Goal: Information Seeking & Learning: Learn about a topic

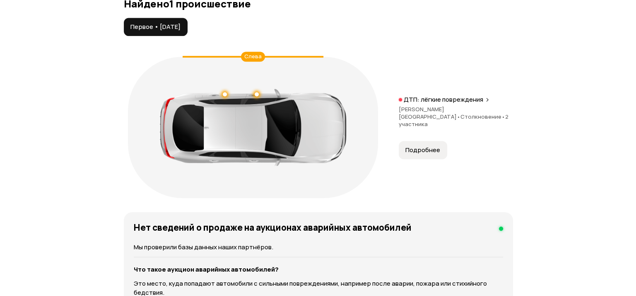
scroll to position [965, 0]
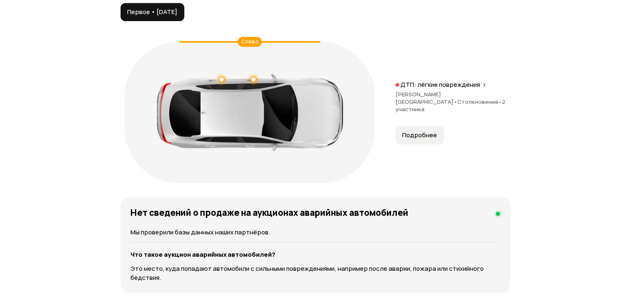
click at [482, 88] on icon at bounding box center [483, 85] width 5 height 7
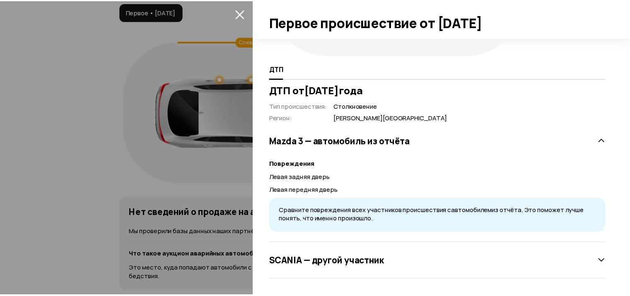
scroll to position [0, 0]
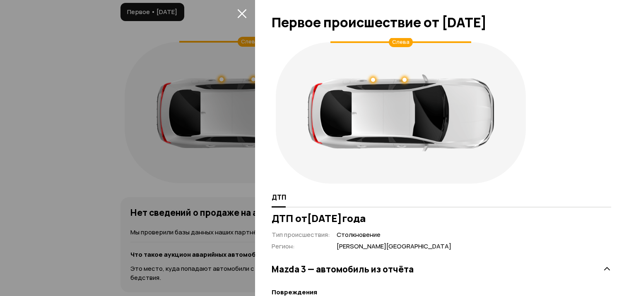
click at [242, 17] on icon "закрыть" at bounding box center [242, 14] width 10 height 10
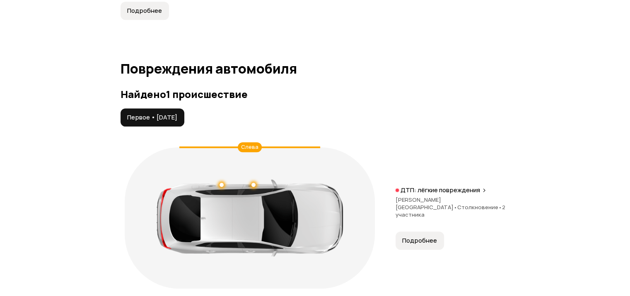
scroll to position [990, 0]
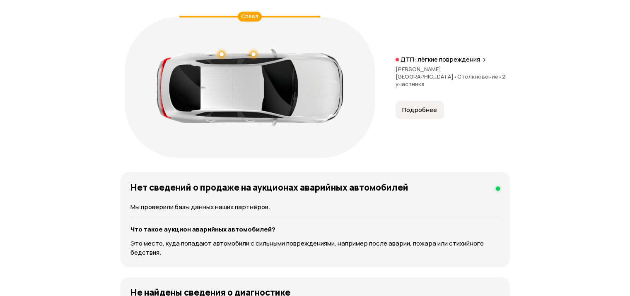
click at [427, 114] on span "Подробнее" at bounding box center [419, 110] width 35 height 8
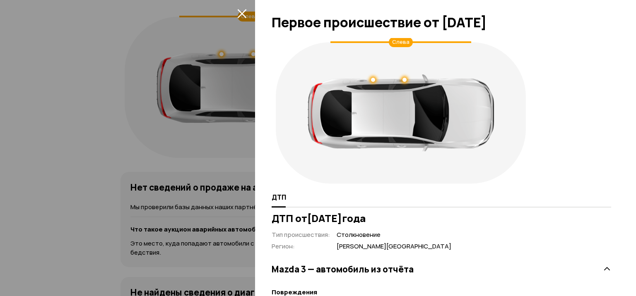
click at [41, 120] on div at bounding box center [318, 148] width 636 height 296
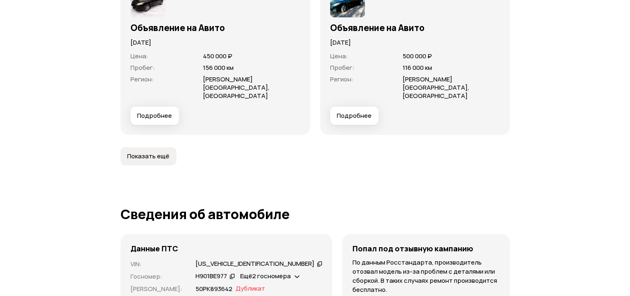
scroll to position [3041, 0]
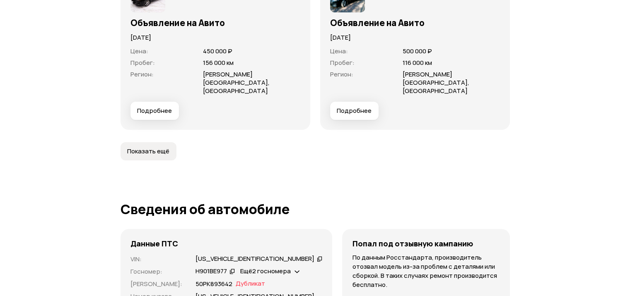
click at [137, 147] on span "Показать ещё" at bounding box center [148, 151] width 42 height 8
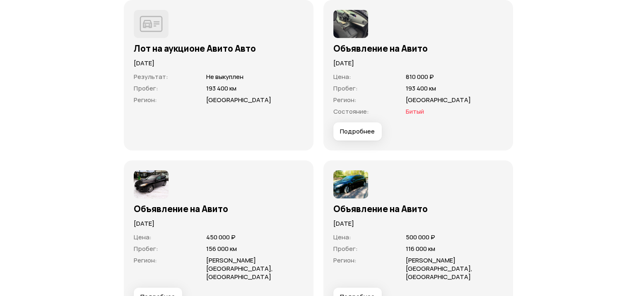
scroll to position [2818, 0]
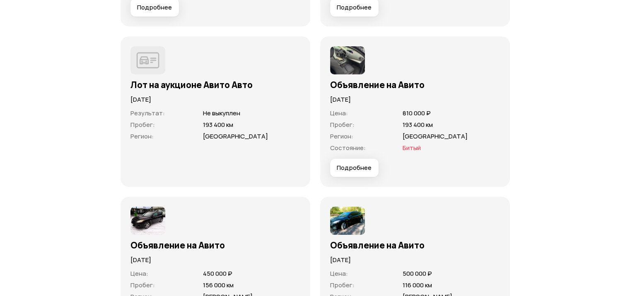
click at [350, 172] on span "Подробнее" at bounding box center [354, 168] width 35 height 8
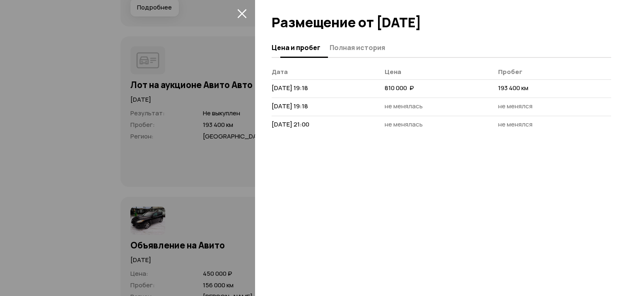
click at [356, 53] on button "Полная история" at bounding box center [356, 47] width 58 height 16
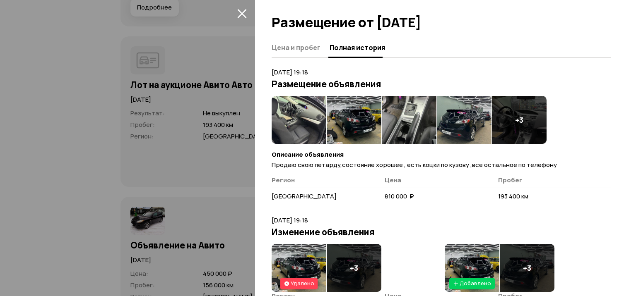
click at [298, 118] on img at bounding box center [299, 120] width 55 height 48
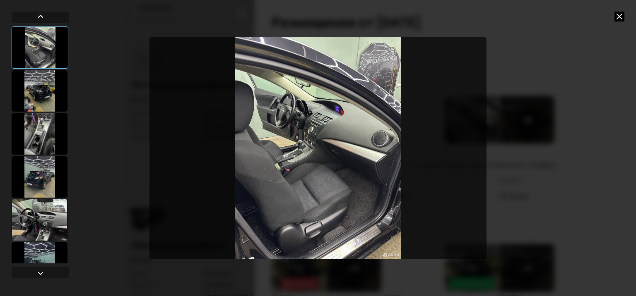
click at [37, 94] on div at bounding box center [40, 90] width 56 height 41
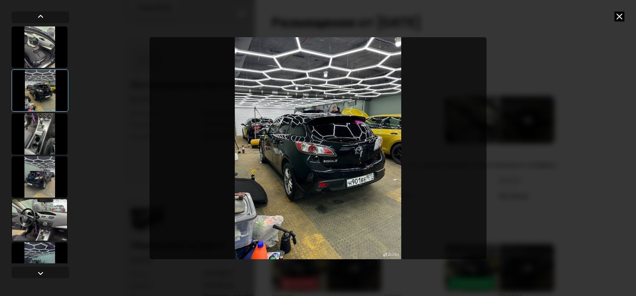
click at [48, 131] on div at bounding box center [40, 133] width 56 height 41
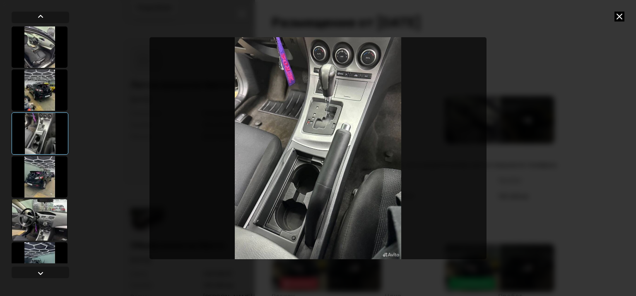
click at [40, 87] on div at bounding box center [40, 90] width 56 height 41
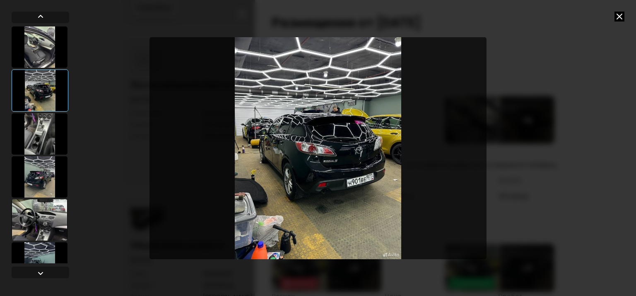
click at [48, 123] on div at bounding box center [40, 133] width 56 height 41
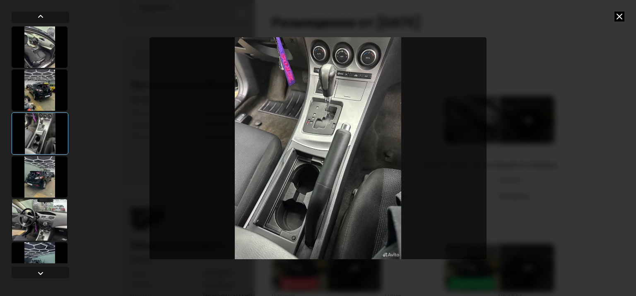
click at [53, 142] on div at bounding box center [40, 134] width 57 height 42
click at [41, 180] on div at bounding box center [40, 176] width 56 height 41
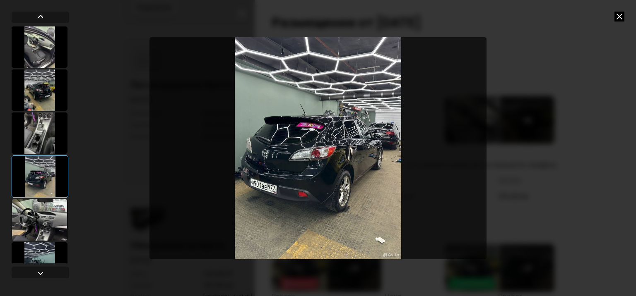
click at [44, 210] on div at bounding box center [40, 220] width 56 height 41
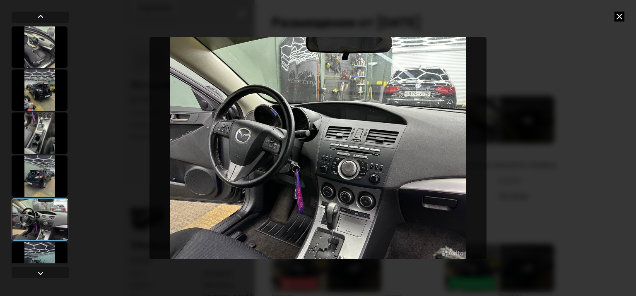
click at [43, 222] on div at bounding box center [40, 220] width 57 height 42
click at [47, 245] on div at bounding box center [40, 263] width 56 height 41
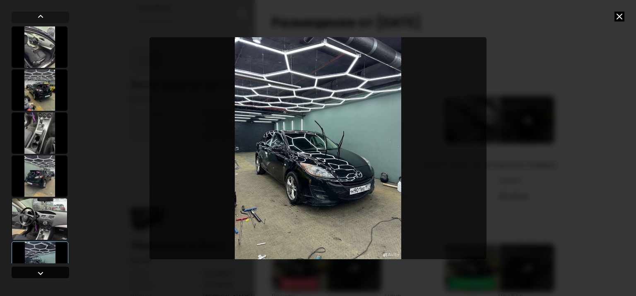
click at [41, 272] on div at bounding box center [41, 274] width 10 height 10
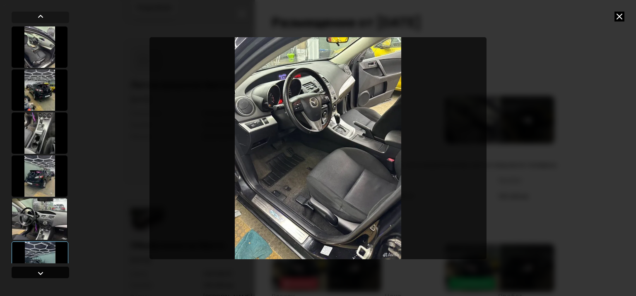
scroll to position [108, 0]
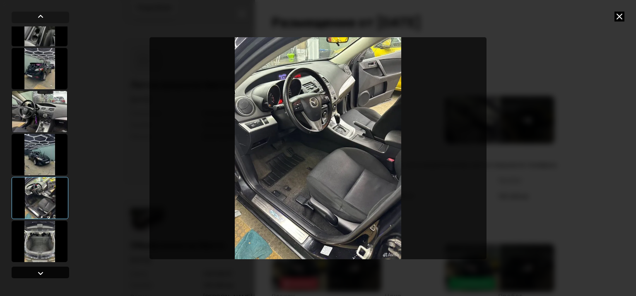
click at [41, 272] on div at bounding box center [41, 274] width 10 height 10
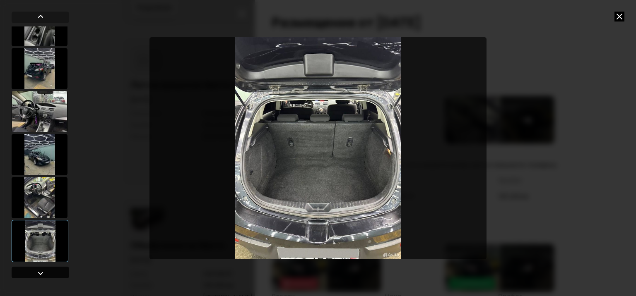
click at [41, 272] on div at bounding box center [41, 274] width 10 height 10
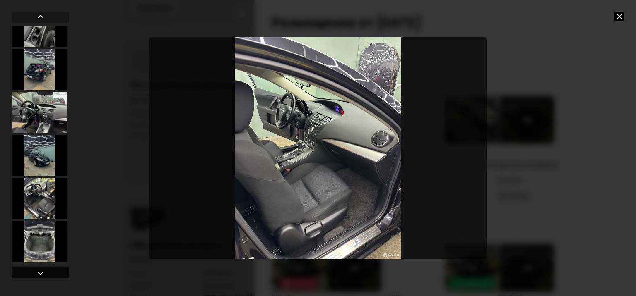
click at [41, 272] on div at bounding box center [41, 274] width 10 height 10
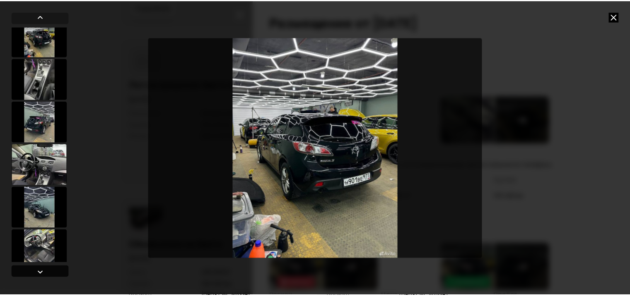
scroll to position [55, 0]
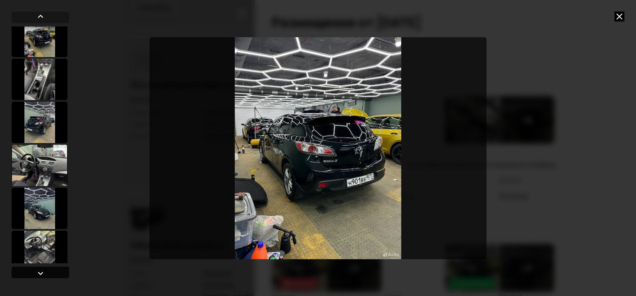
click at [41, 272] on div at bounding box center [41, 274] width 10 height 10
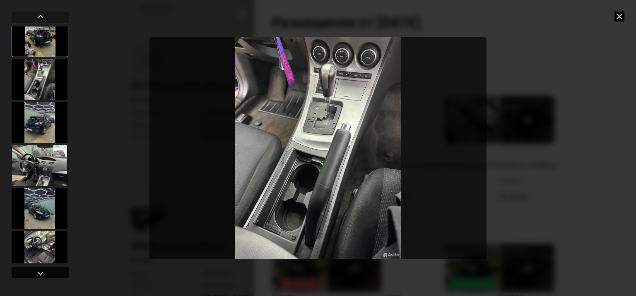
click at [41, 272] on div at bounding box center [41, 274] width 10 height 10
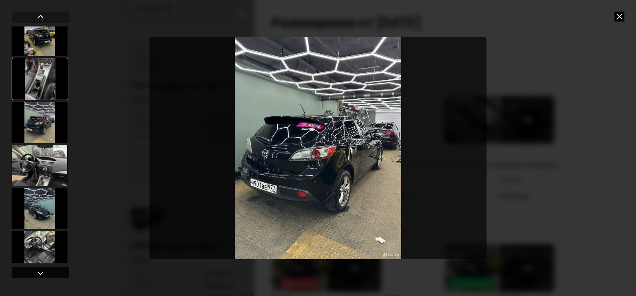
click at [41, 272] on div at bounding box center [41, 274] width 10 height 10
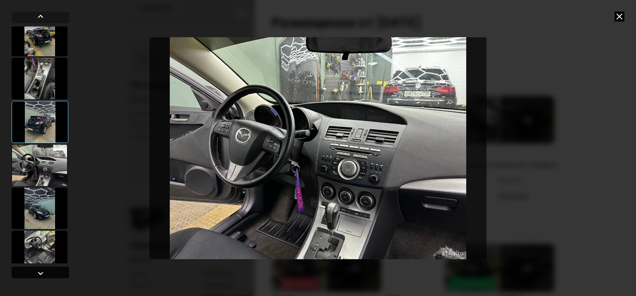
click at [41, 272] on div at bounding box center [41, 274] width 10 height 10
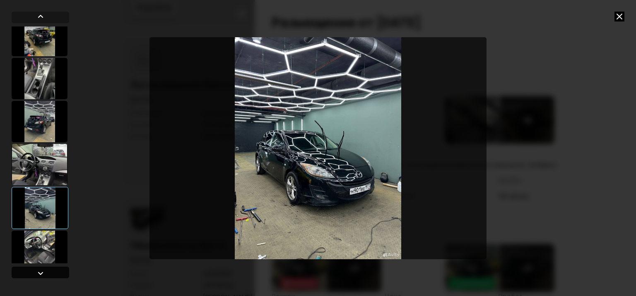
click at [41, 272] on div at bounding box center [41, 274] width 10 height 10
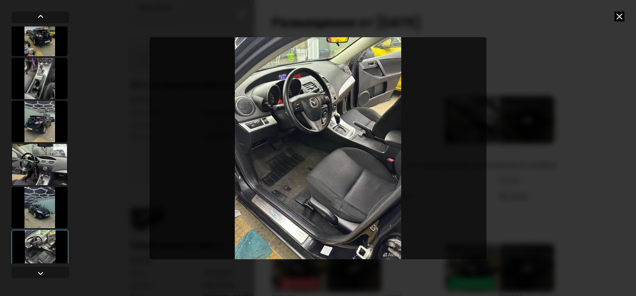
click at [621, 16] on icon at bounding box center [619, 17] width 10 height 10
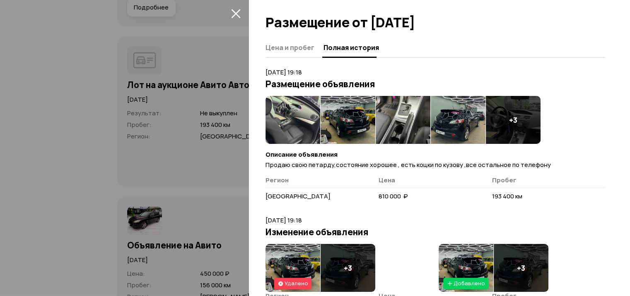
click at [235, 15] on icon "закрыть" at bounding box center [236, 14] width 10 height 10
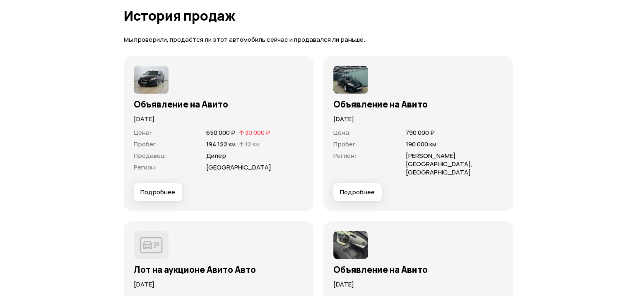
scroll to position [2633, 0]
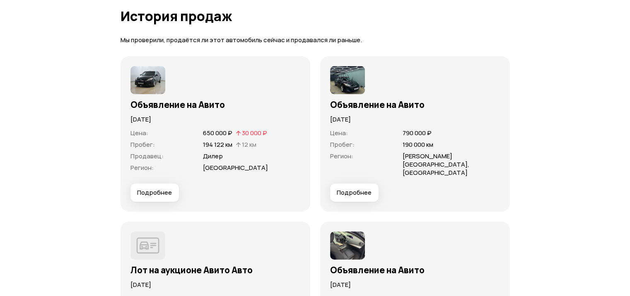
click at [154, 197] on span "Подробнее" at bounding box center [154, 193] width 35 height 8
